Goal: Information Seeking & Learning: Find specific fact

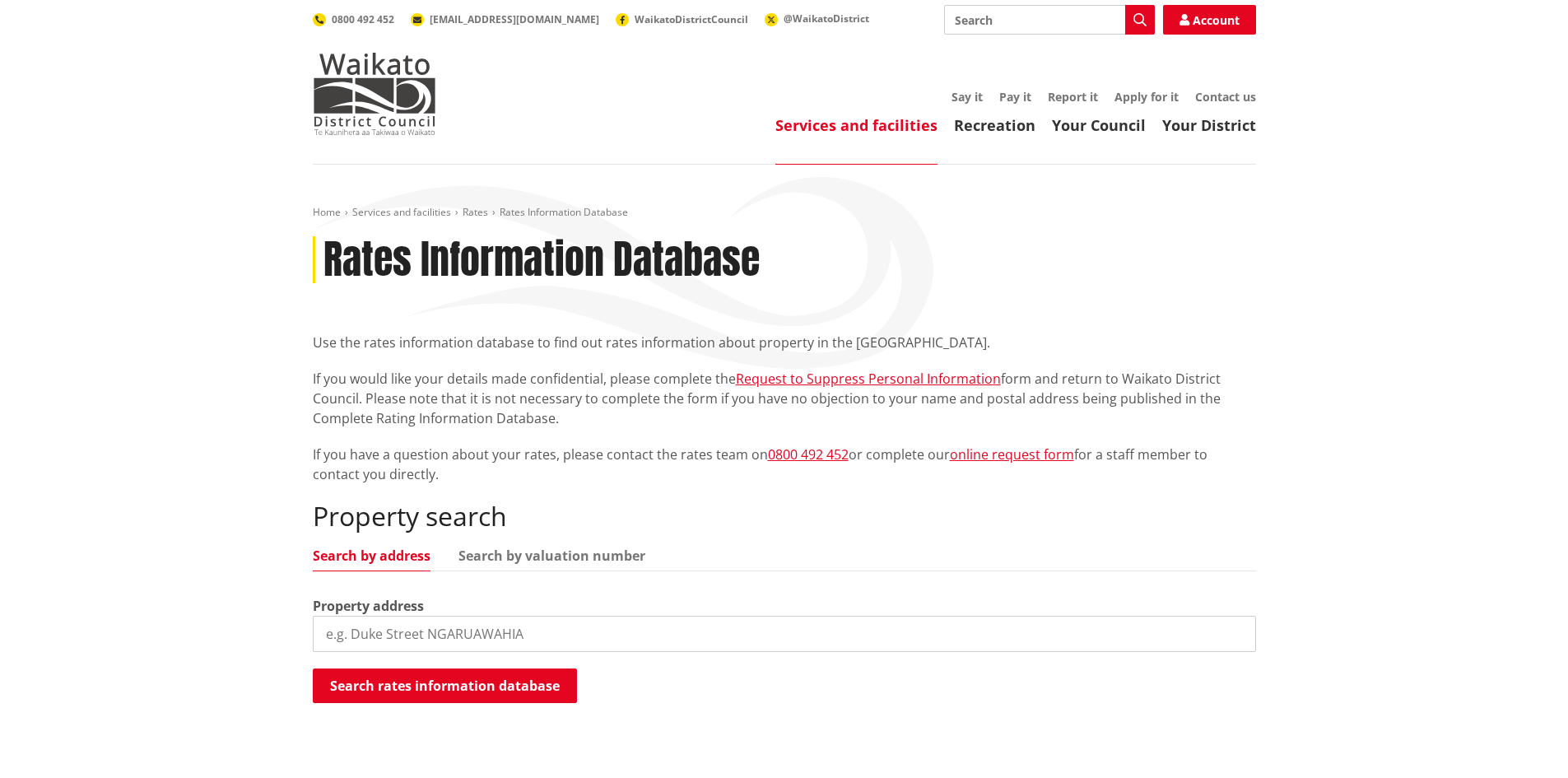
click at [429, 642] on input "search" at bounding box center [784, 634] width 943 height 36
type input "3a geraghtys"
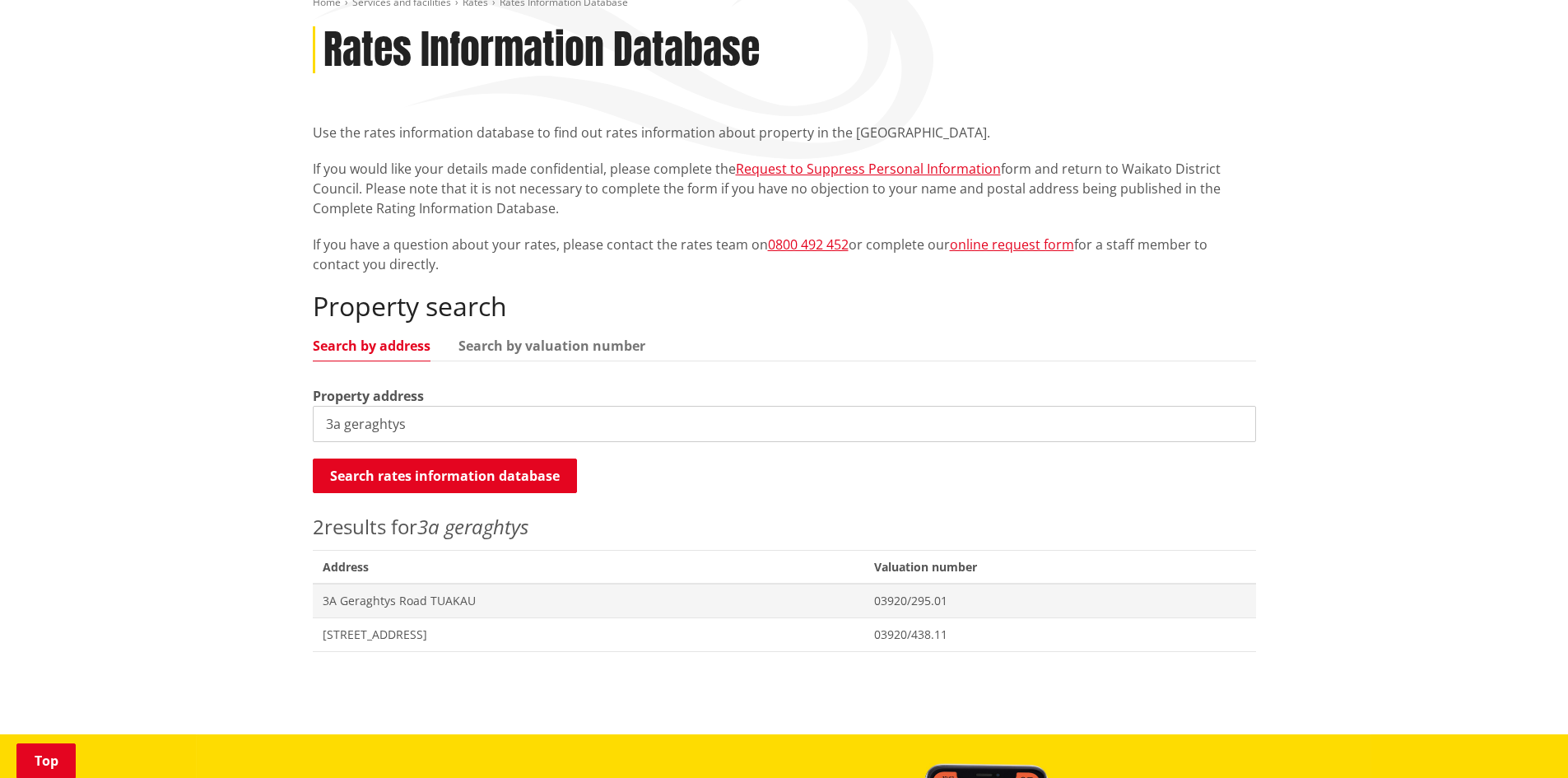
scroll to position [233, 0]
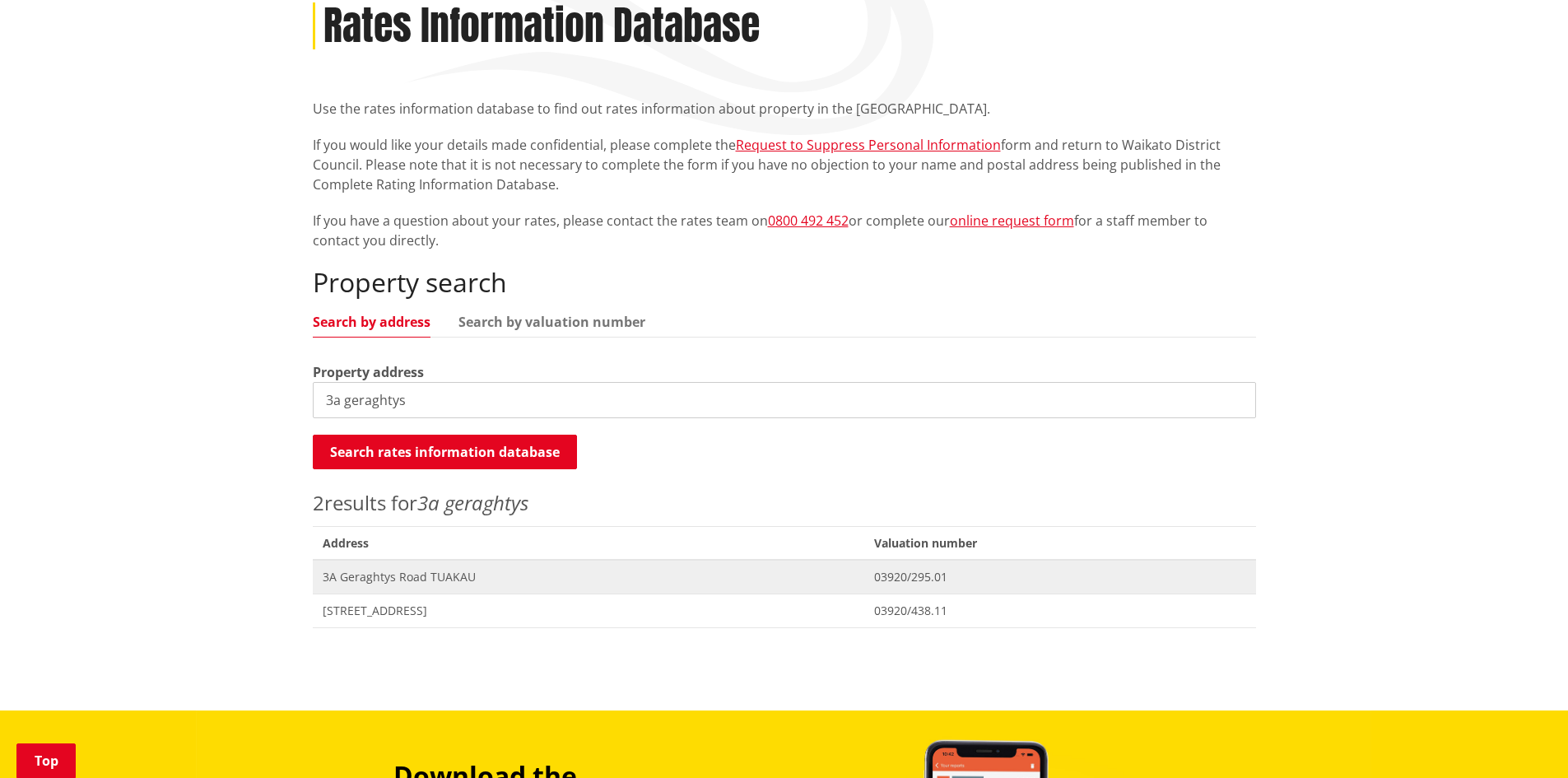
click at [350, 579] on span "3A Geraghtys Road TUAKAU" at bounding box center [588, 577] width 531 height 17
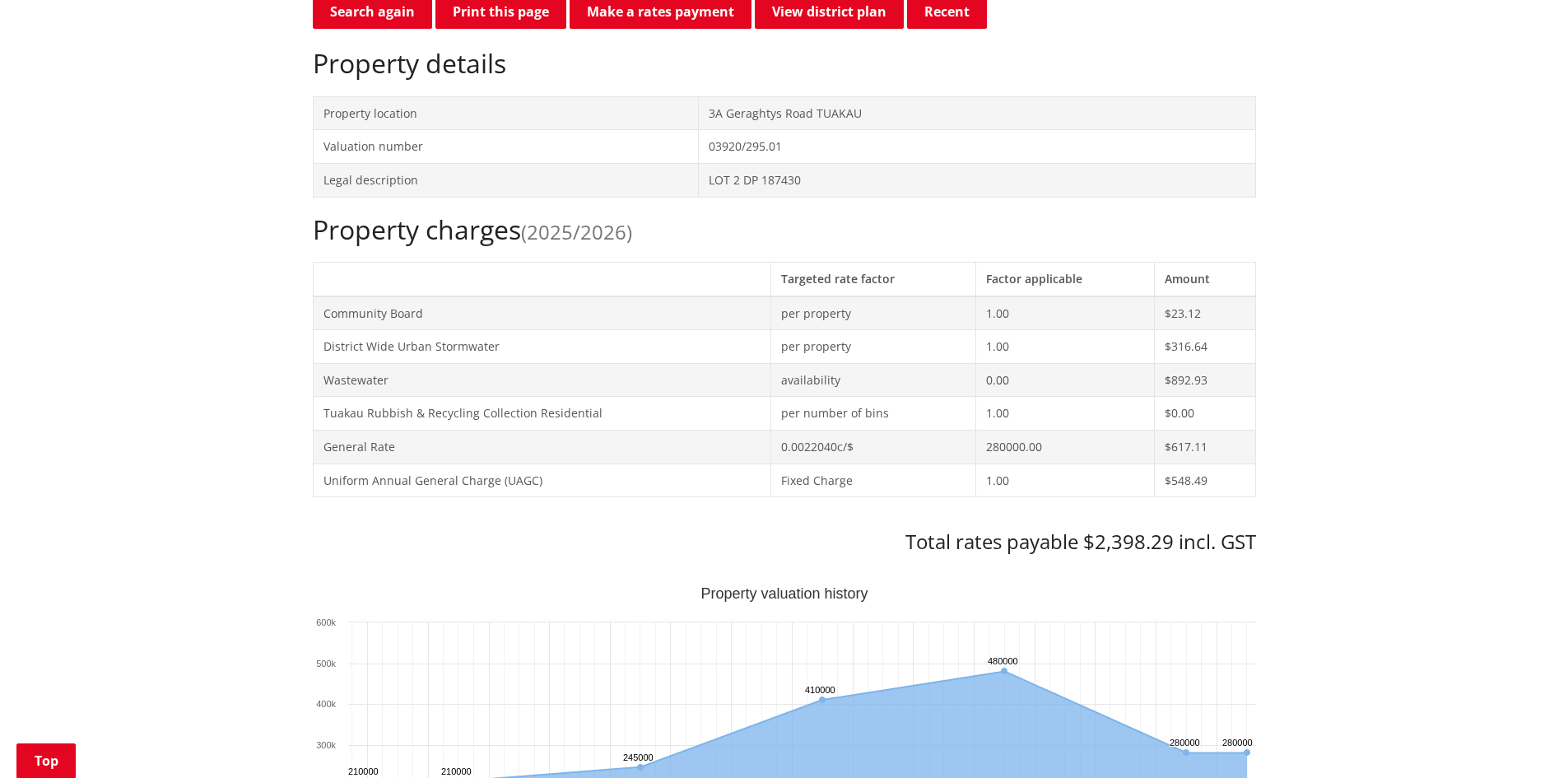
scroll to position [531, 0]
